Goal: Task Accomplishment & Management: Use online tool/utility

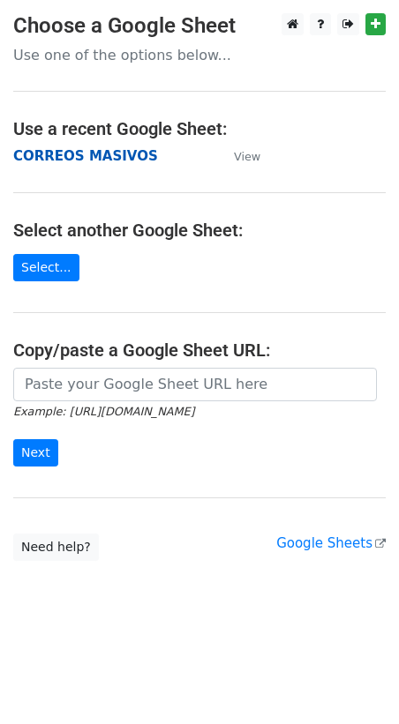
click at [45, 154] on strong "CORREOS MASIVOS" at bounding box center [85, 156] width 145 height 16
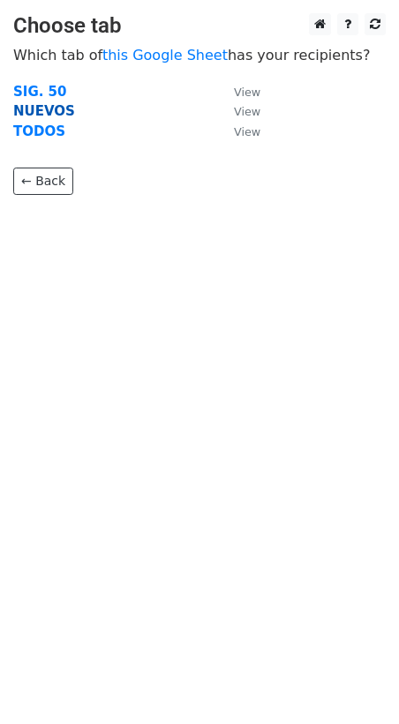
click at [26, 108] on strong "NUEVOS" at bounding box center [44, 111] width 62 height 16
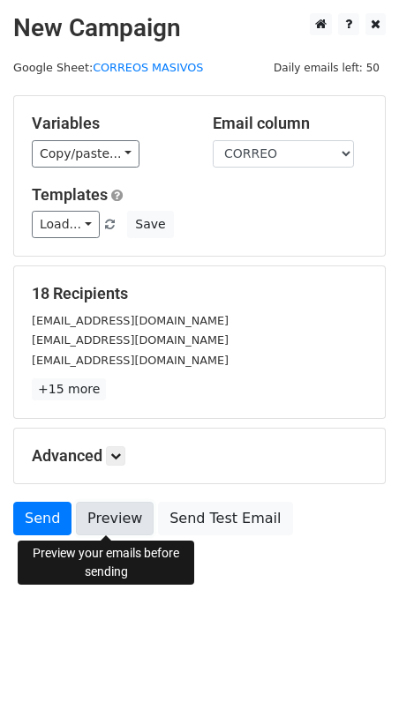
click at [112, 522] on link "Preview" at bounding box center [115, 519] width 78 height 34
click at [108, 517] on link "Preview" at bounding box center [115, 519] width 78 height 34
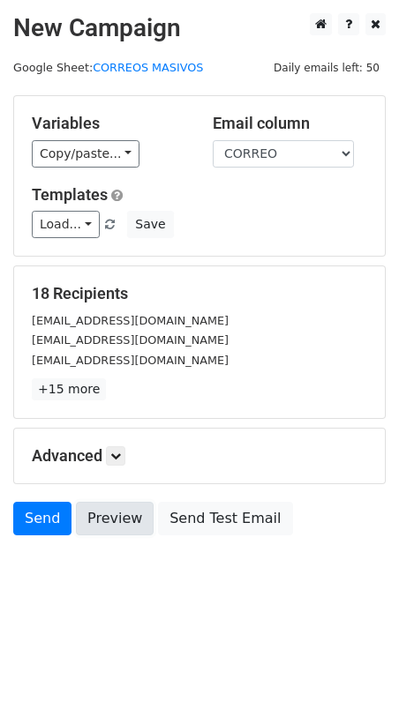
click at [102, 516] on link "Preview" at bounding box center [115, 519] width 78 height 34
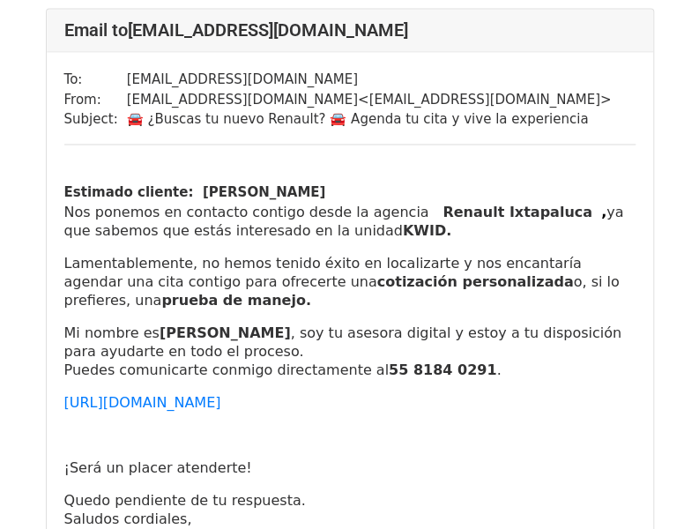
scroll to position [970, 0]
